Goal: Information Seeking & Learning: Learn about a topic

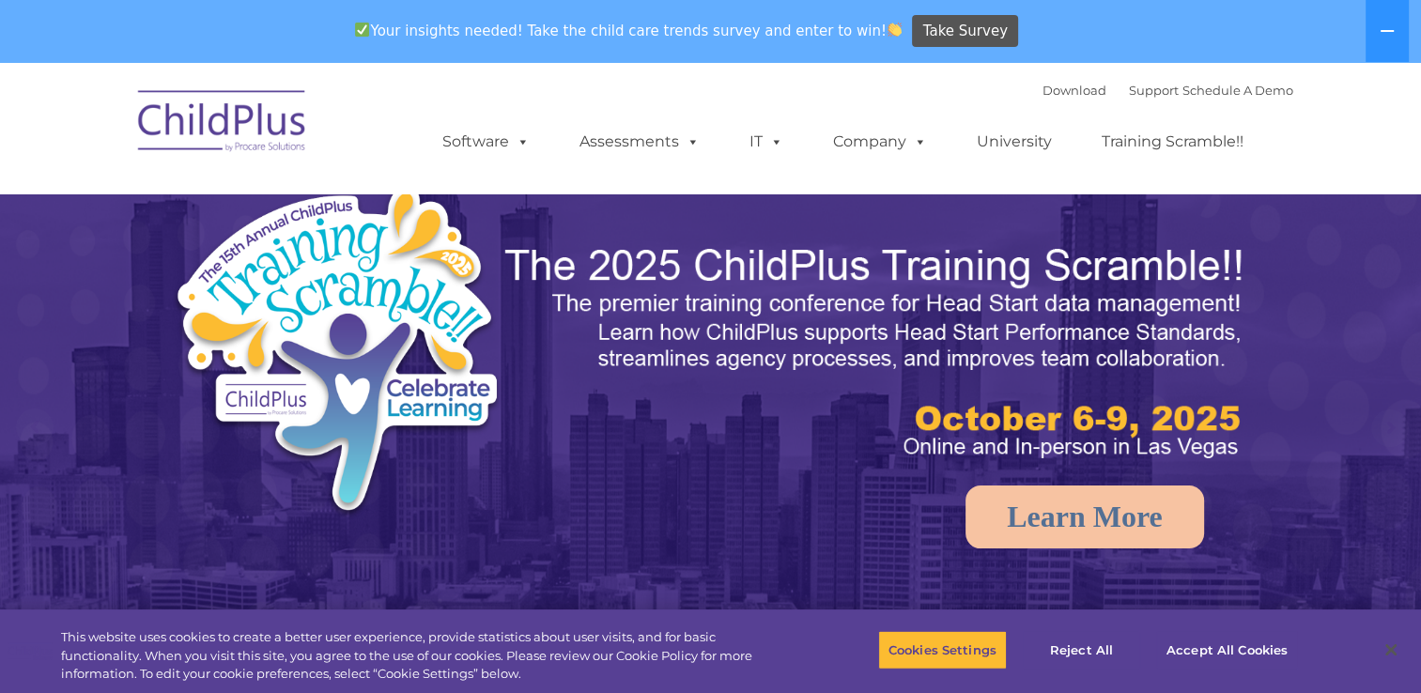
select select "MEDIUM"
click at [1179, 644] on button "Accept All Cookies" at bounding box center [1227, 649] width 142 height 39
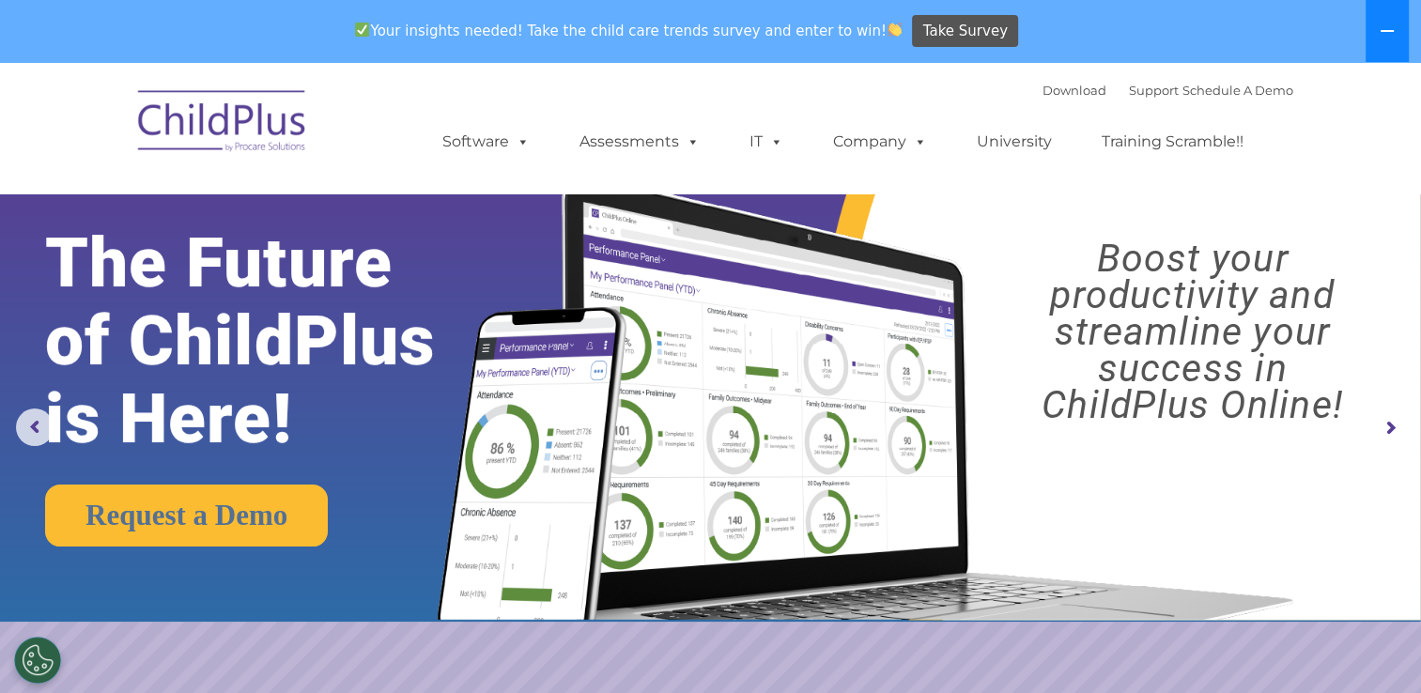
click at [1375, 35] on button at bounding box center [1386, 31] width 43 height 62
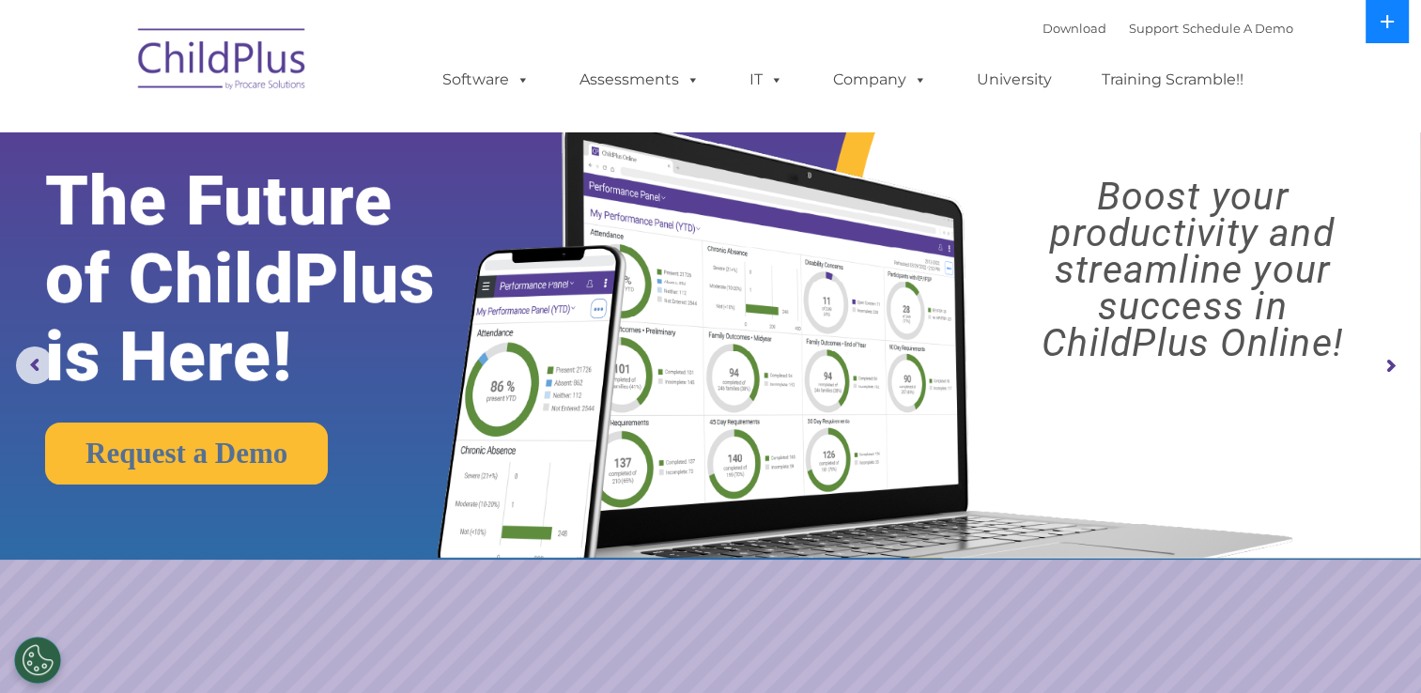
click at [1374, 22] on button at bounding box center [1386, 21] width 43 height 43
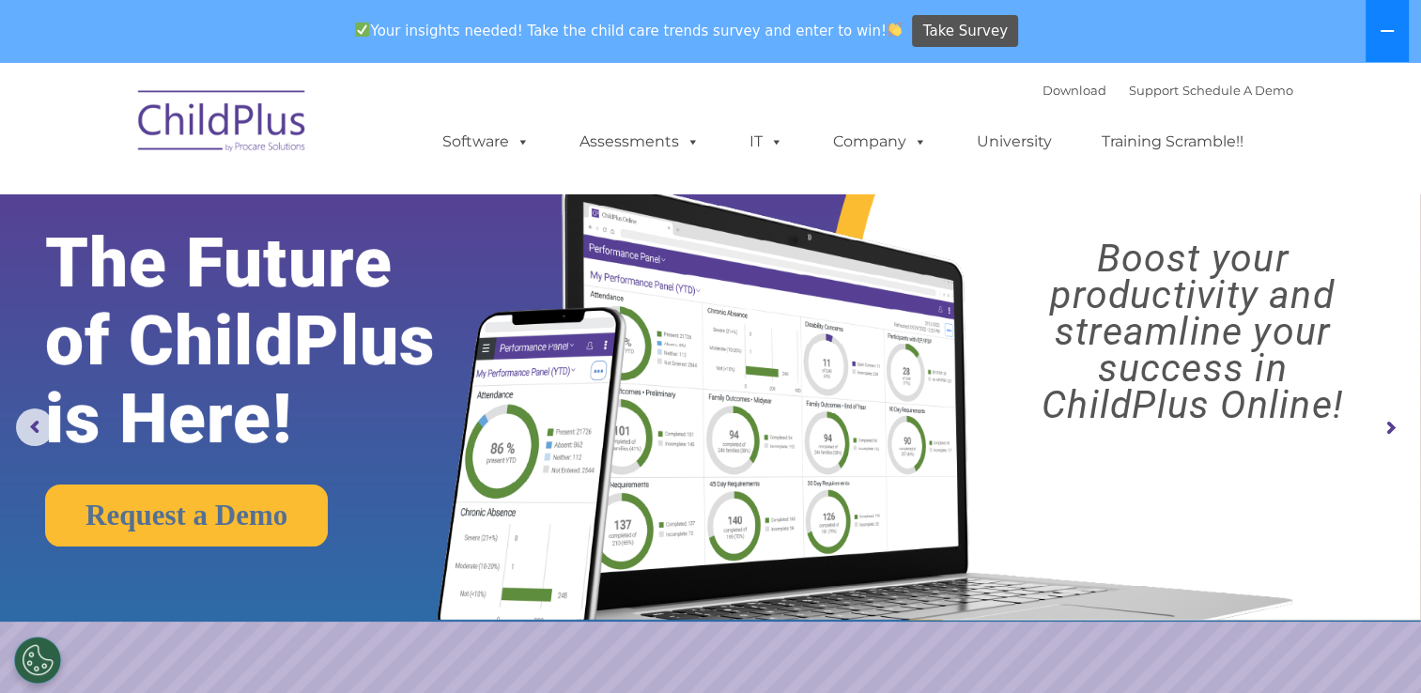
click at [1374, 22] on button at bounding box center [1386, 31] width 43 height 62
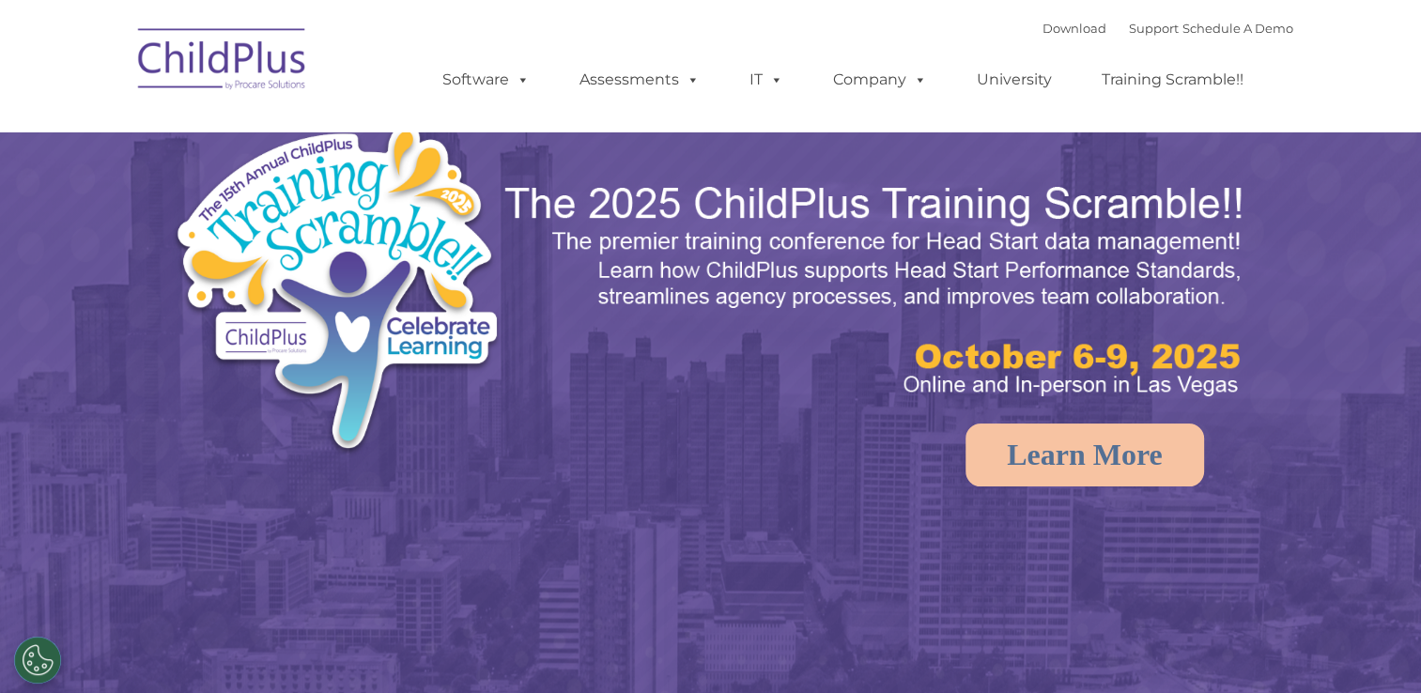
select select "MEDIUM"
